Goal: Check status

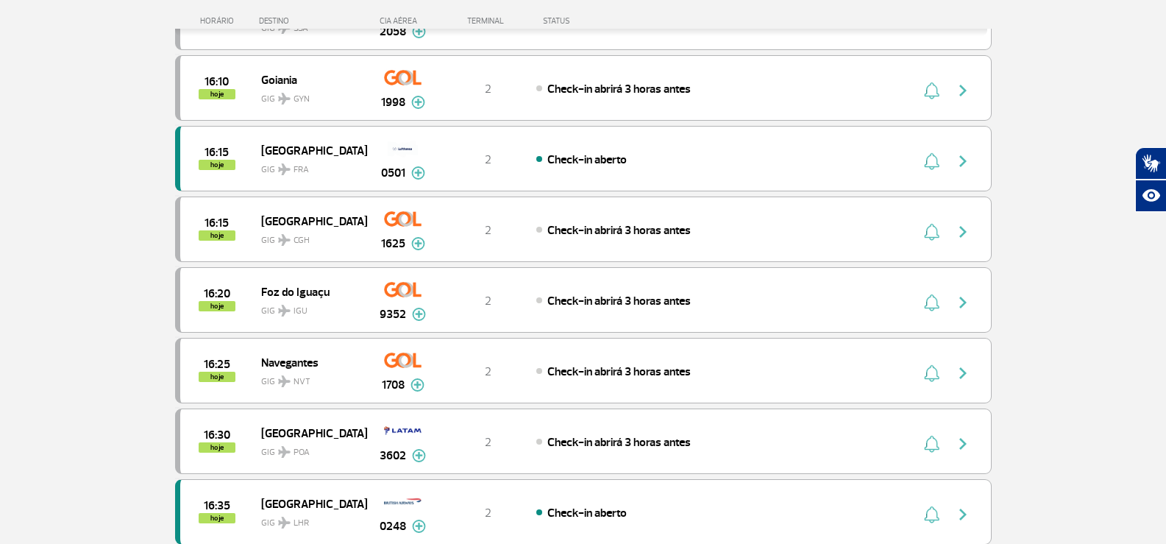
scroll to position [980, 0]
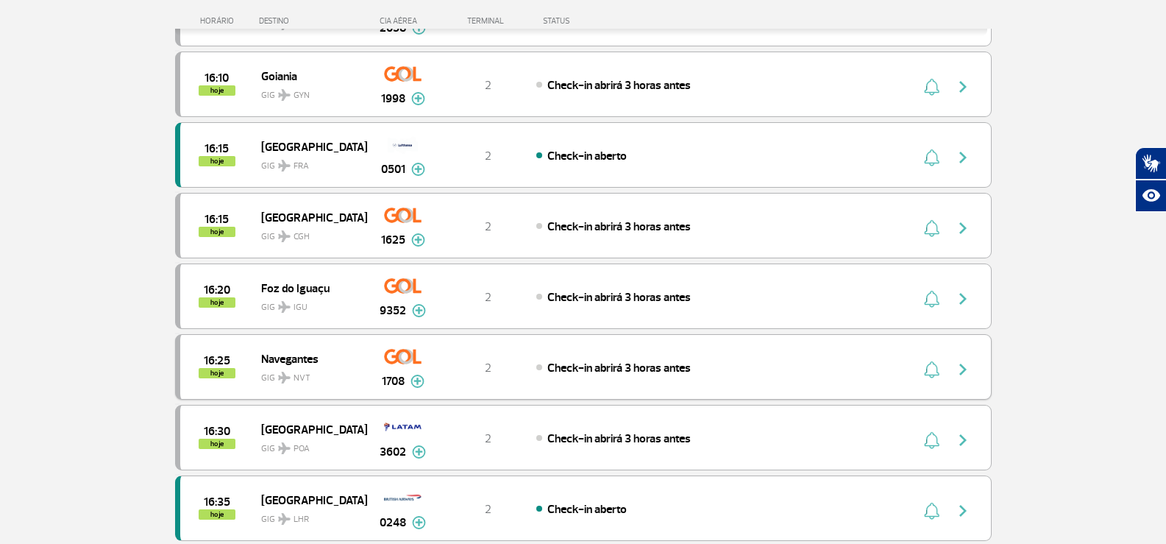
click at [552, 378] on div "16:25 hoje Navegantes GIG NVT 1708 2 Check-in abrirá 3 horas antes Parcerias: C…" at bounding box center [583, 366] width 817 height 65
click at [953, 364] on button "button" at bounding box center [967, 367] width 34 height 24
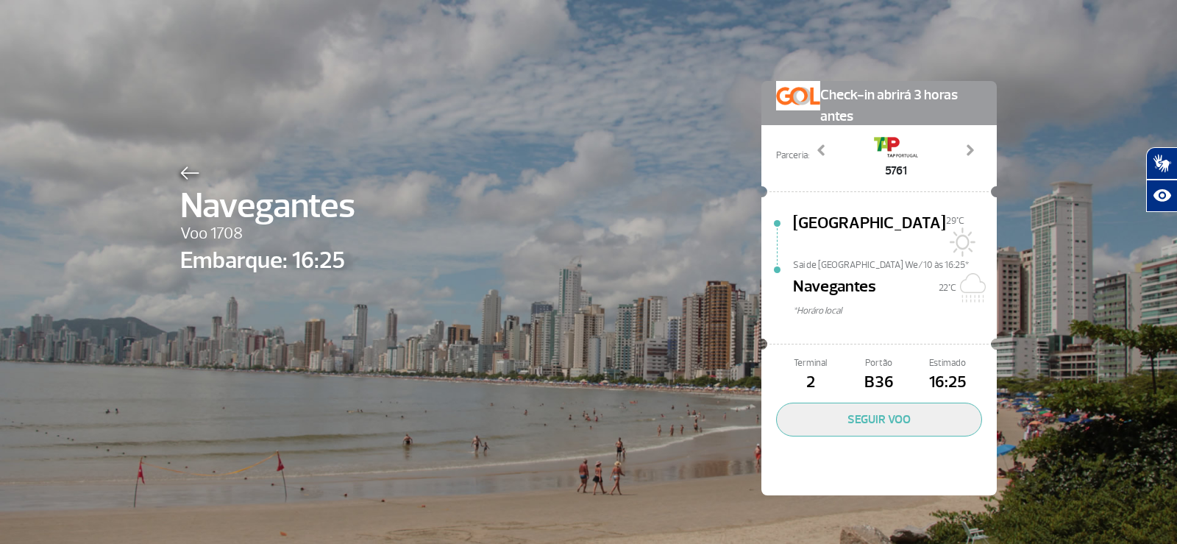
click at [188, 166] on div at bounding box center [267, 171] width 175 height 18
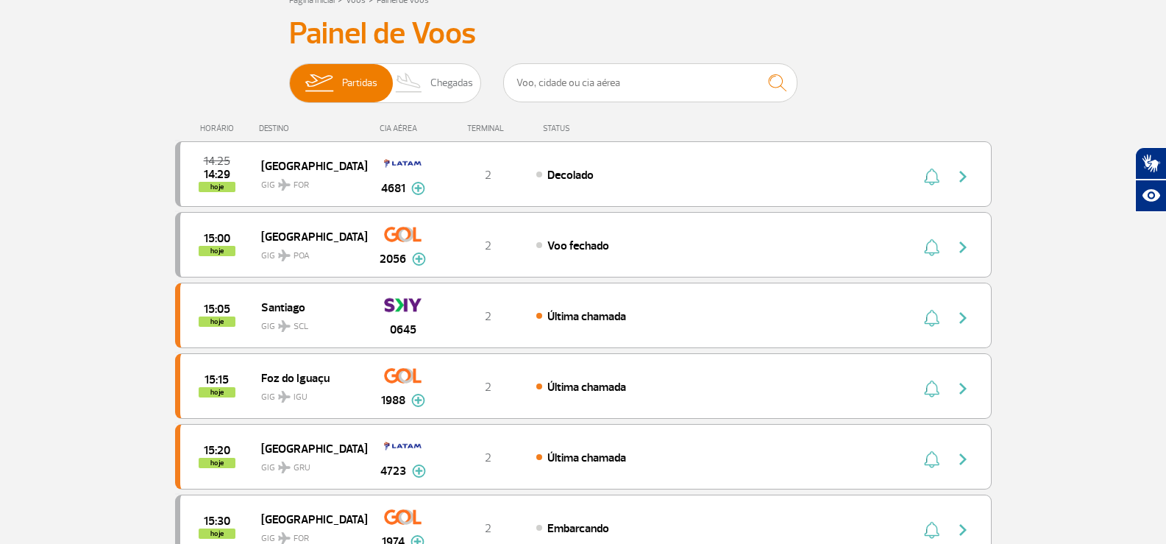
scroll to position [74, 0]
